Goal: Task Accomplishment & Management: Manage account settings

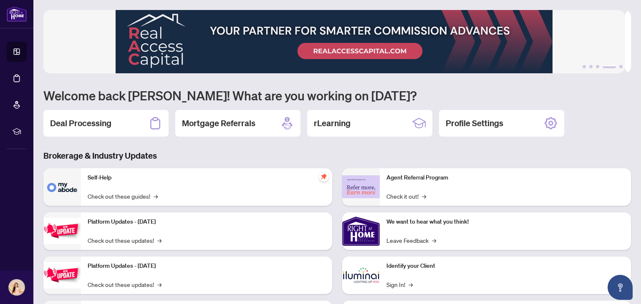
click at [96, 118] on h2 "Deal Processing" at bounding box center [80, 124] width 61 height 12
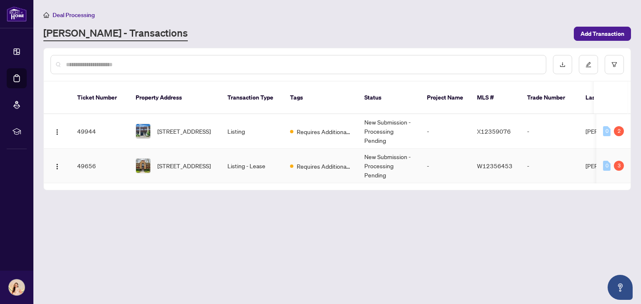
click at [365, 149] on td "New Submission - Processing Pending" at bounding box center [388, 166] width 63 height 35
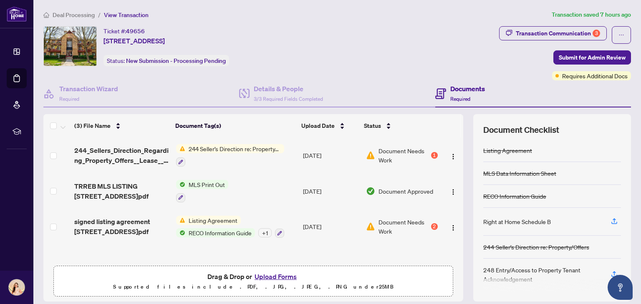
click at [282, 276] on button "Upload Forms" at bounding box center [275, 277] width 47 height 11
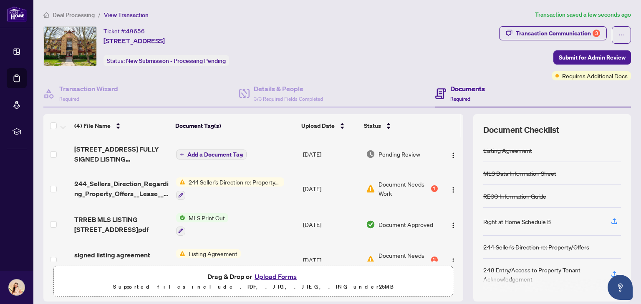
scroll to position [17, 0]
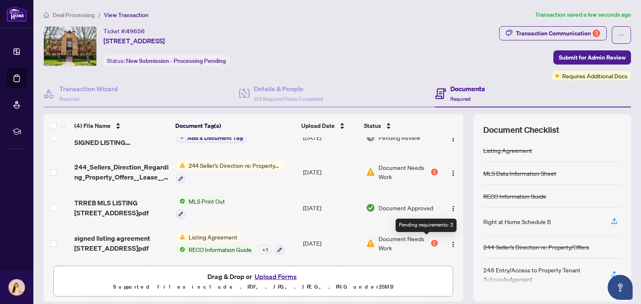
click at [431, 242] on div "2" at bounding box center [434, 243] width 7 height 7
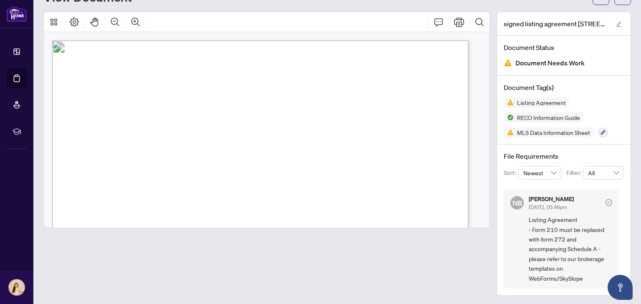
scroll to position [38, 0]
click at [605, 200] on icon "check-circle" at bounding box center [608, 202] width 7 height 7
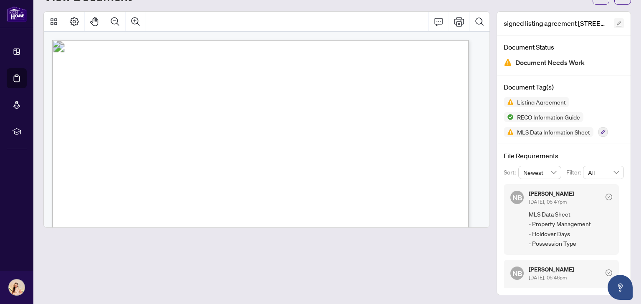
click at [615, 23] on button "button" at bounding box center [619, 23] width 10 height 10
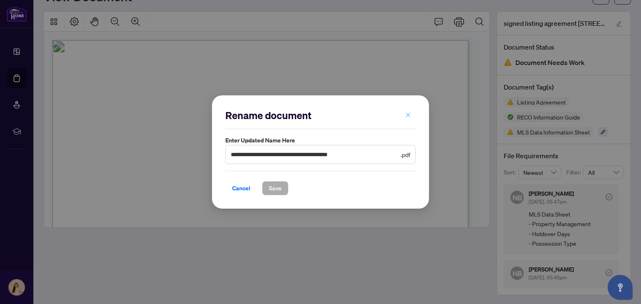
click at [409, 116] on icon "close" at bounding box center [408, 115] width 5 height 5
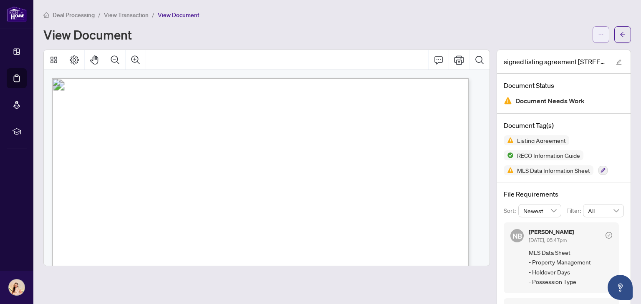
click at [598, 33] on icon "ellipsis" at bounding box center [601, 35] width 6 height 6
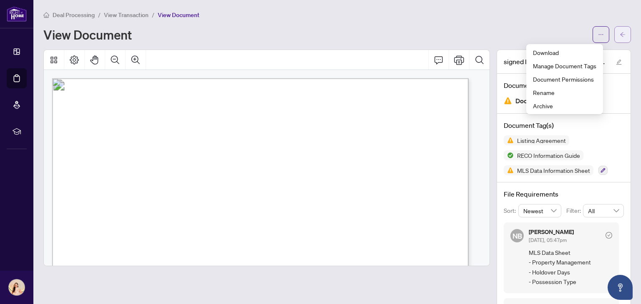
click at [619, 32] on icon "arrow-left" at bounding box center [622, 35] width 6 height 6
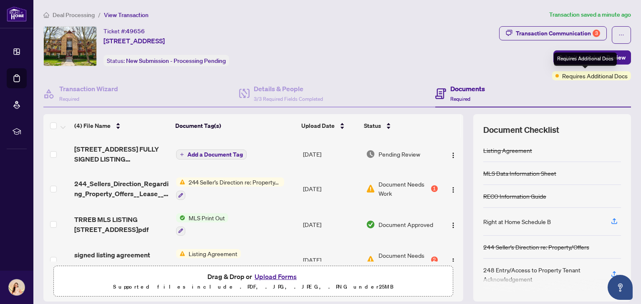
click at [574, 78] on span "Requires Additional Docs" at bounding box center [594, 75] width 65 height 9
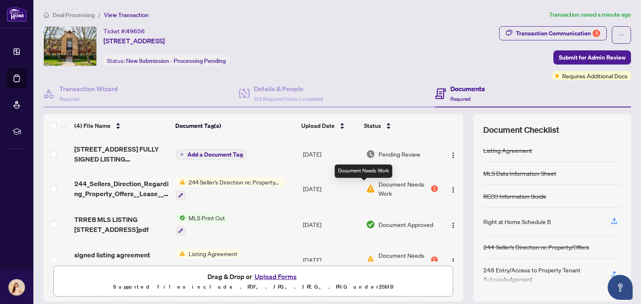
click at [366, 188] on img at bounding box center [370, 188] width 9 height 9
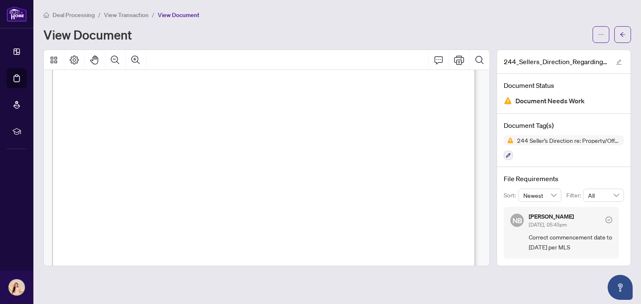
scroll to position [367, 0]
click at [608, 219] on icon "check-circle" at bounding box center [608, 220] width 3 height 3
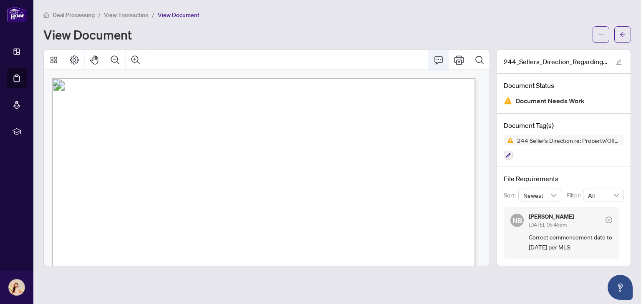
click at [439, 62] on icon "Comment" at bounding box center [438, 60] width 8 height 8
click at [621, 38] on span "button" at bounding box center [622, 34] width 6 height 13
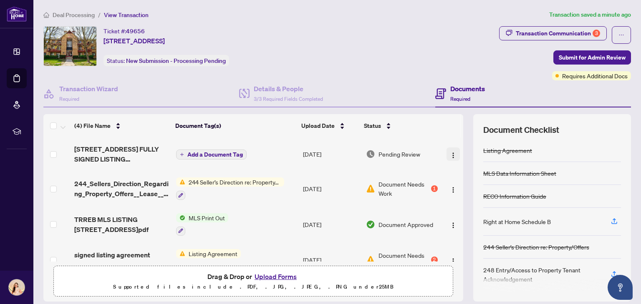
click at [450, 152] on img "button" at bounding box center [453, 155] width 7 height 7
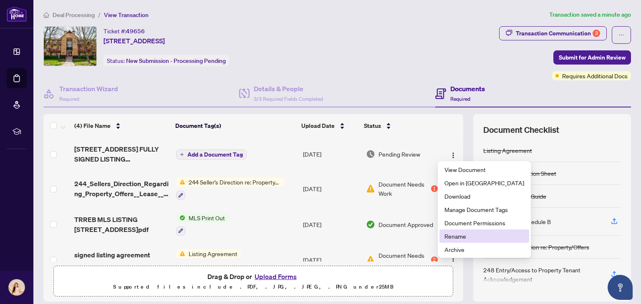
click at [463, 237] on span "Rename" at bounding box center [484, 236] width 80 height 9
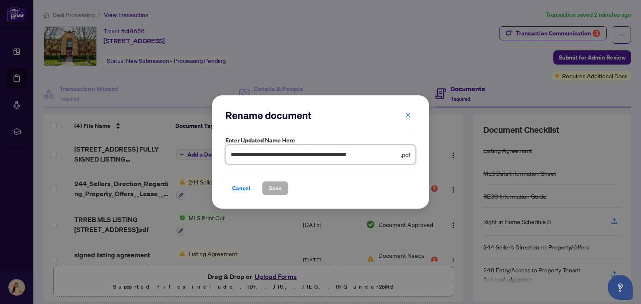
drag, startPoint x: 309, startPoint y: 153, endPoint x: 348, endPoint y: 154, distance: 38.4
click at [348, 154] on input "**********" at bounding box center [315, 154] width 168 height 9
type input "**********"
click at [277, 189] on span "Save" at bounding box center [275, 188] width 13 height 13
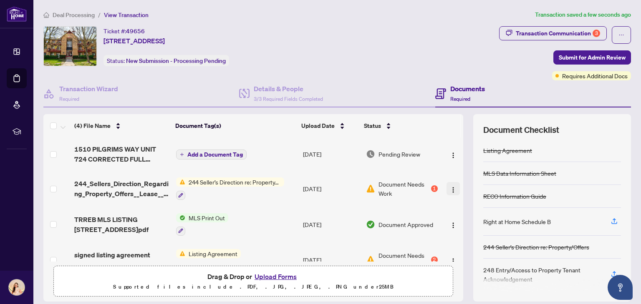
click at [450, 188] on img "button" at bounding box center [453, 190] width 7 height 7
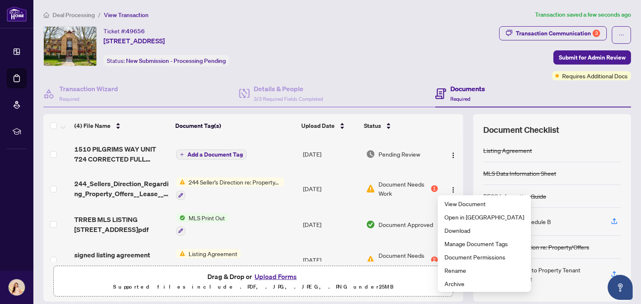
scroll to position [1, 0]
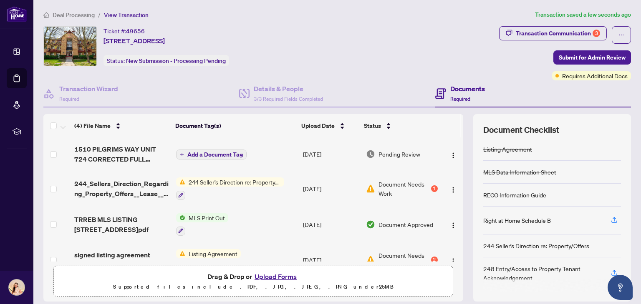
click at [514, 90] on div "Documents Required" at bounding box center [533, 94] width 196 height 27
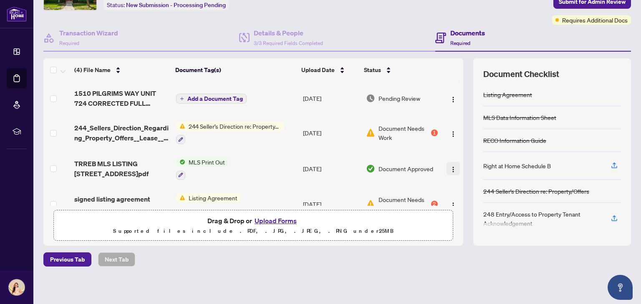
scroll to position [0, 0]
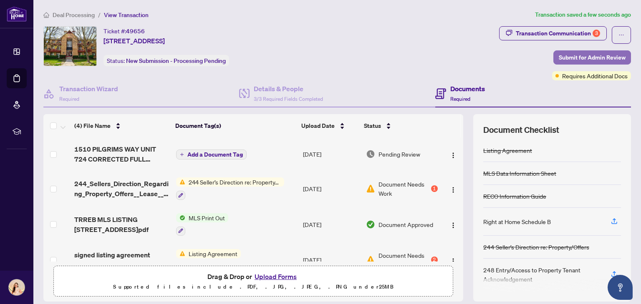
click at [603, 59] on span "Submit for Admin Review" at bounding box center [592, 57] width 67 height 13
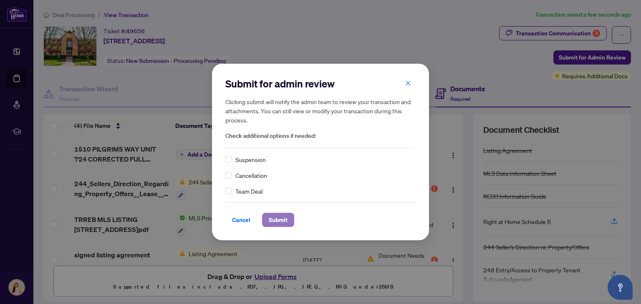
click at [286, 219] on span "Submit" at bounding box center [278, 220] width 19 height 13
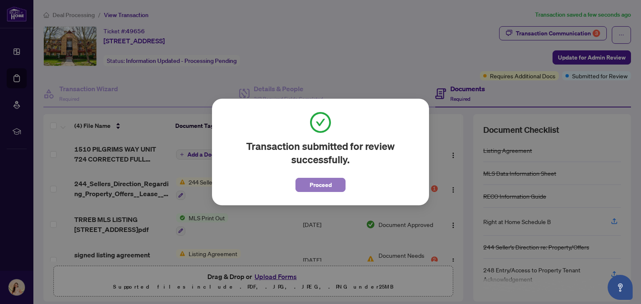
click at [330, 186] on span "Proceed" at bounding box center [320, 185] width 22 height 13
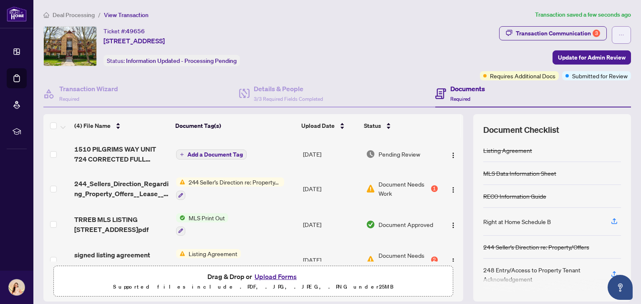
click at [620, 33] on button "button" at bounding box center [620, 35] width 19 height 18
click at [454, 98] on span "Required" at bounding box center [460, 99] width 20 height 6
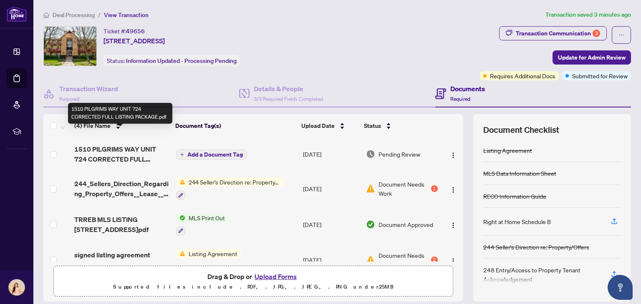
scroll to position [17, 0]
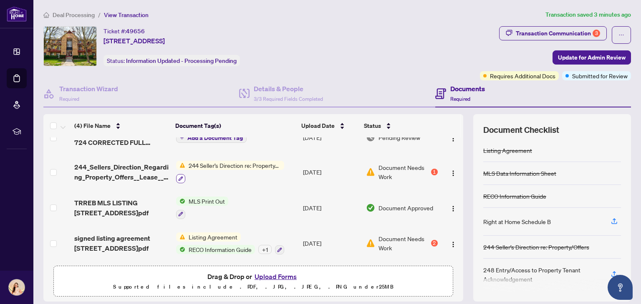
click at [178, 179] on icon "button" at bounding box center [180, 178] width 5 height 5
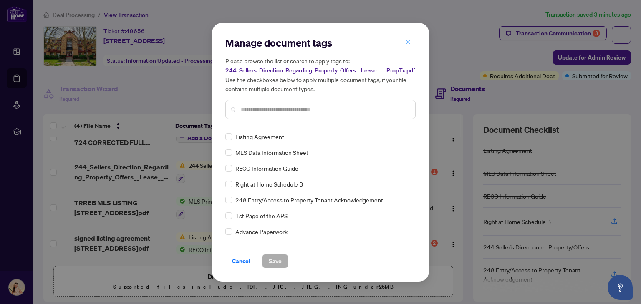
click at [408, 42] on icon "close" at bounding box center [408, 42] width 6 height 6
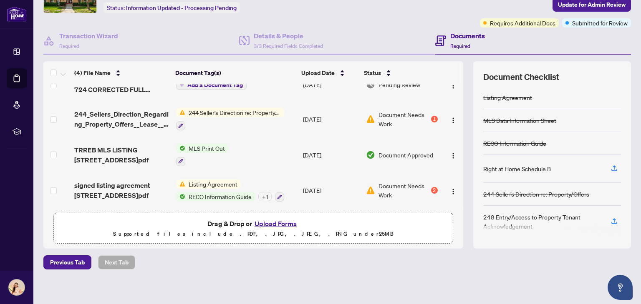
scroll to position [54, 0]
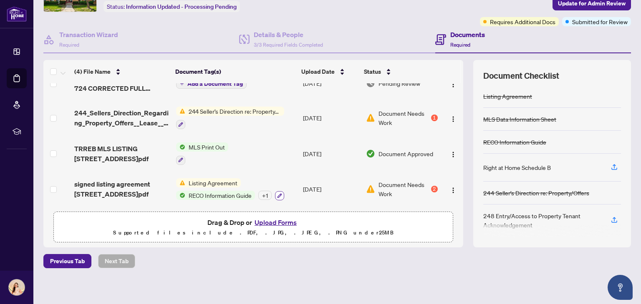
click at [277, 194] on icon "button" at bounding box center [279, 196] width 5 height 5
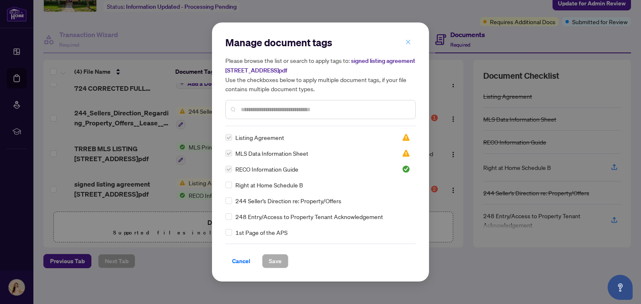
click at [408, 45] on span "button" at bounding box center [408, 41] width 6 height 13
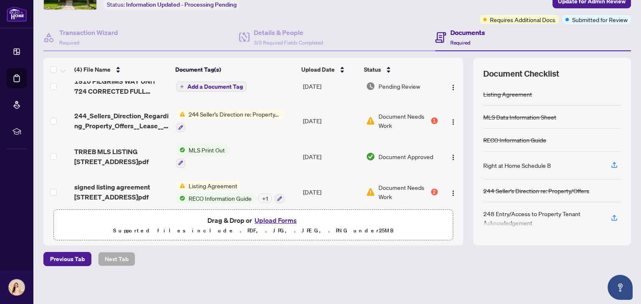
scroll to position [17, 0]
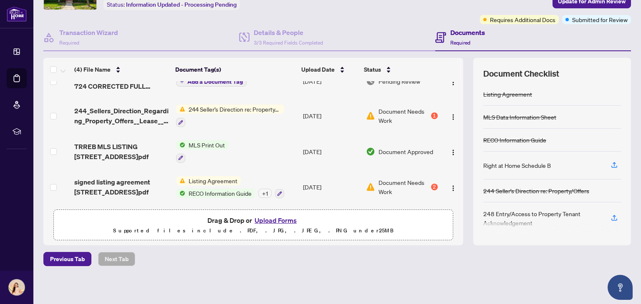
click at [422, 185] on div "Document Needs Work 2" at bounding box center [402, 187] width 72 height 18
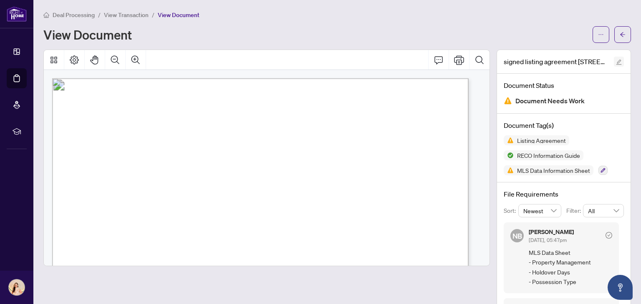
click at [616, 60] on icon "edit" at bounding box center [619, 62] width 6 height 6
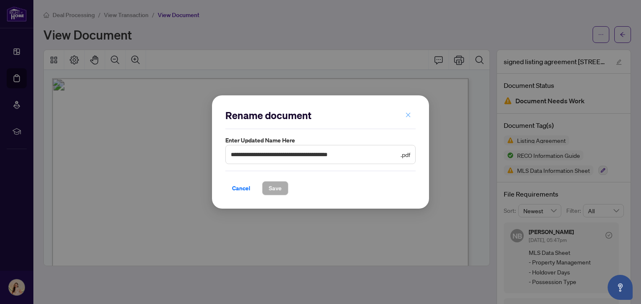
click at [409, 118] on icon "close" at bounding box center [408, 115] width 6 height 6
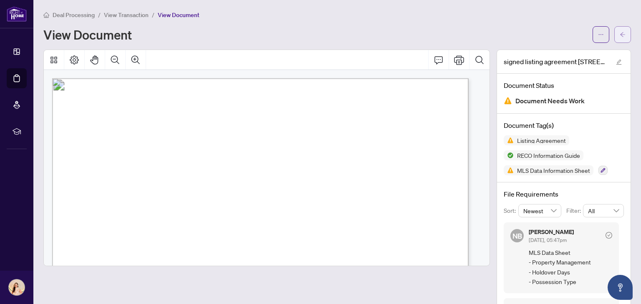
click at [619, 32] on icon "arrow-left" at bounding box center [622, 35] width 6 height 6
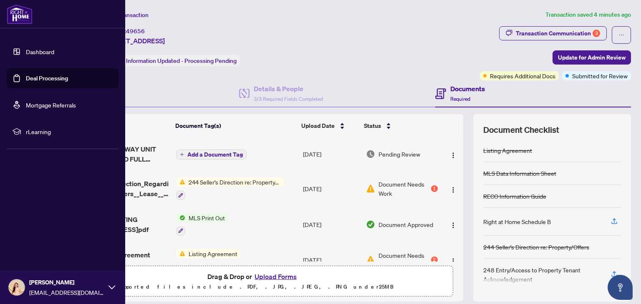
click at [50, 50] on link "Dashboard" at bounding box center [40, 52] width 28 height 8
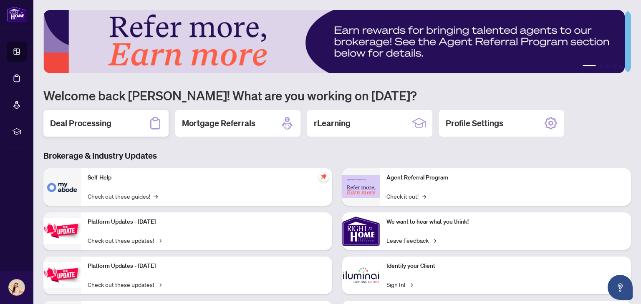
click at [107, 130] on div "Deal Processing" at bounding box center [105, 123] width 125 height 27
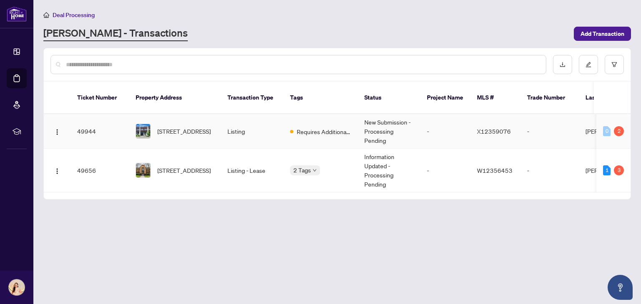
click at [226, 126] on td "Listing" at bounding box center [252, 131] width 63 height 35
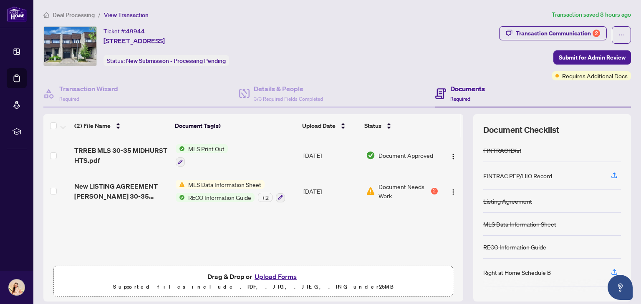
click at [352, 192] on td "[DATE]" at bounding box center [331, 192] width 63 height 36
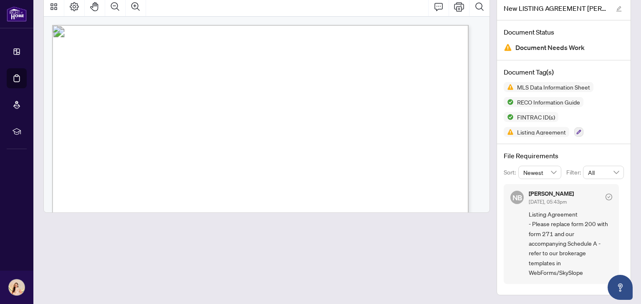
scroll to position [15, 0]
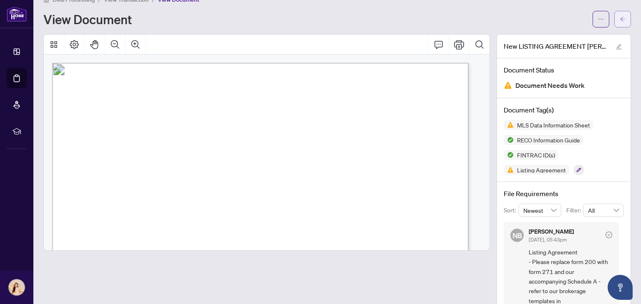
click at [619, 17] on button "button" at bounding box center [622, 19] width 17 height 17
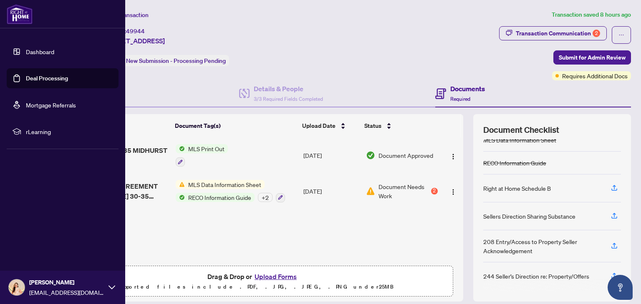
click at [54, 52] on link "Dashboard" at bounding box center [40, 52] width 28 height 8
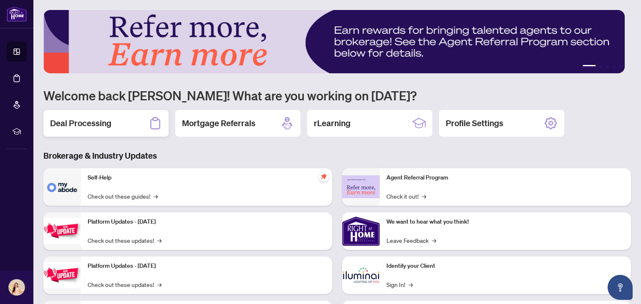
click at [133, 131] on div "Deal Processing" at bounding box center [105, 123] width 125 height 27
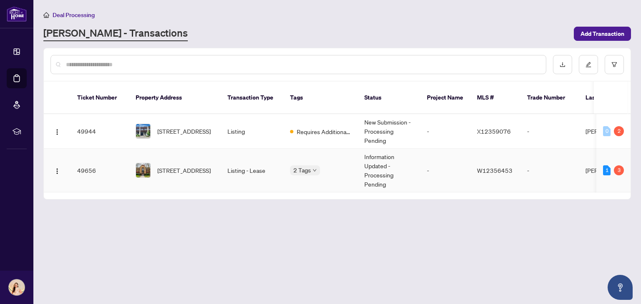
click at [389, 162] on td "Information Updated - Processing Pending" at bounding box center [388, 171] width 63 height 44
